Goal: Check status: Check status

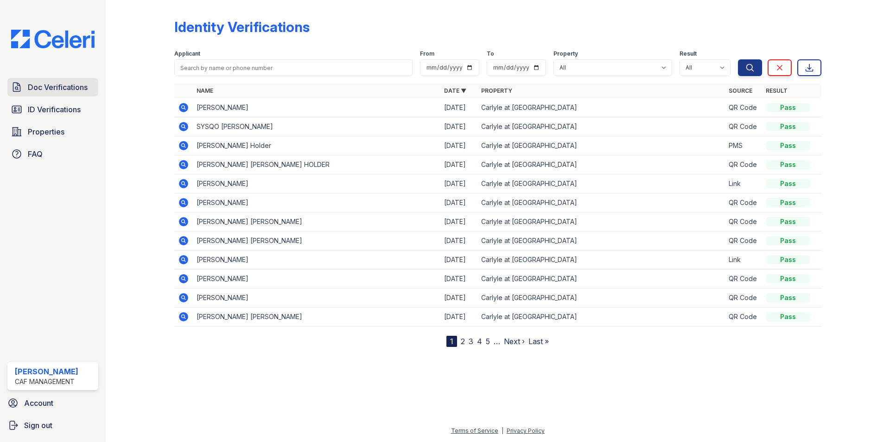
click at [56, 89] on span "Doc Verifications" at bounding box center [58, 87] width 60 height 11
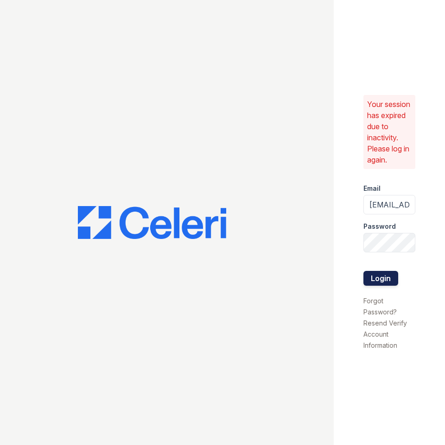
drag, startPoint x: 375, startPoint y: 282, endPoint x: 384, endPoint y: 274, distance: 11.8
click at [376, 282] on button "Login" at bounding box center [380, 278] width 35 height 15
